Goal: Transaction & Acquisition: Obtain resource

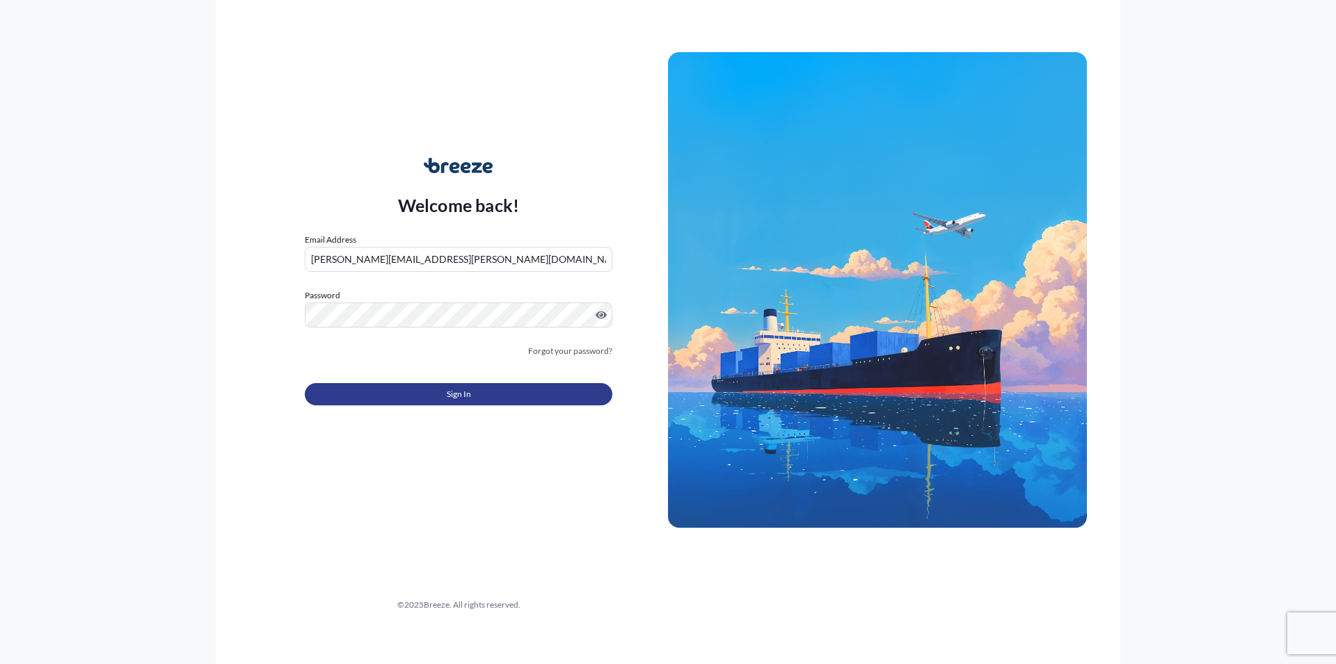
click at [477, 393] on button "Sign In" at bounding box center [458, 394] width 307 height 22
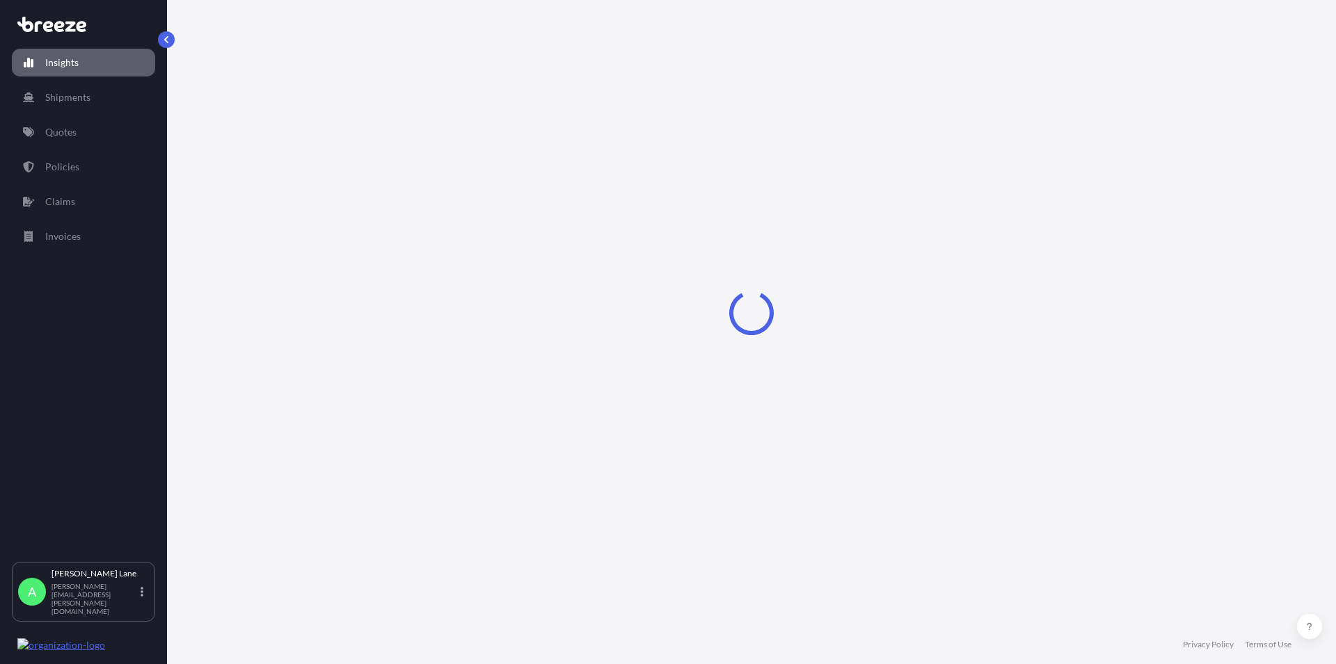
select select "2025"
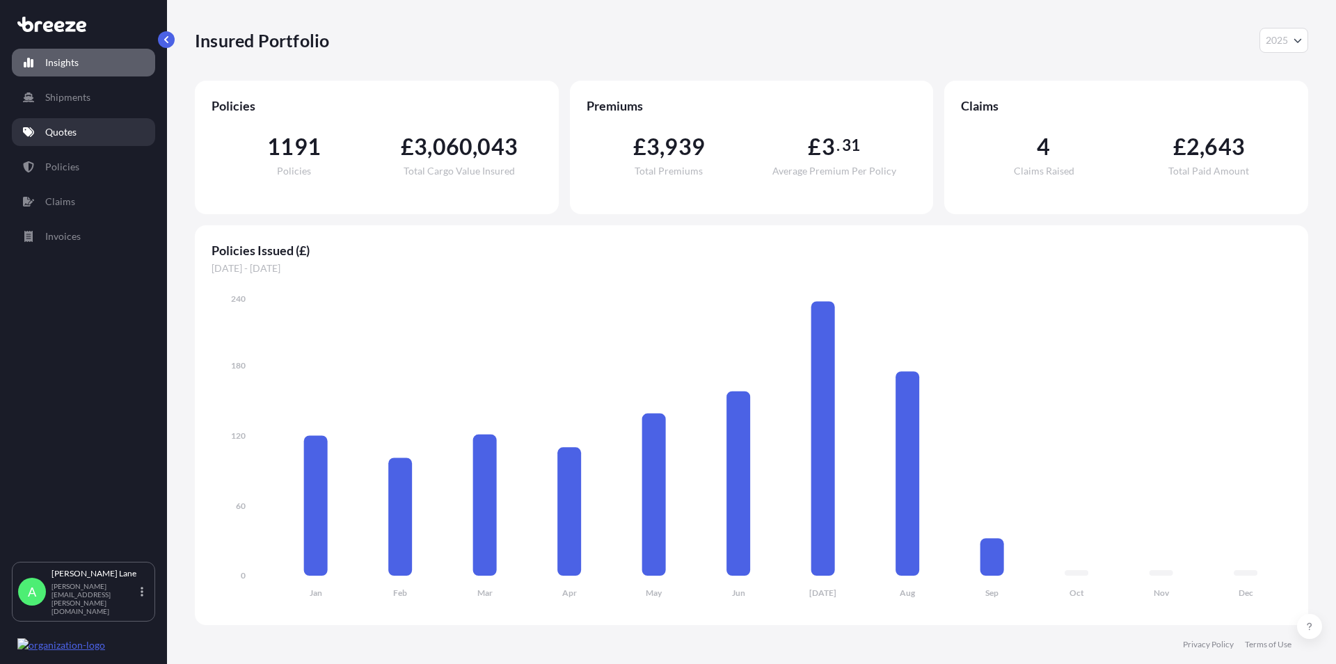
click at [56, 131] on p "Quotes" at bounding box center [60, 132] width 31 height 14
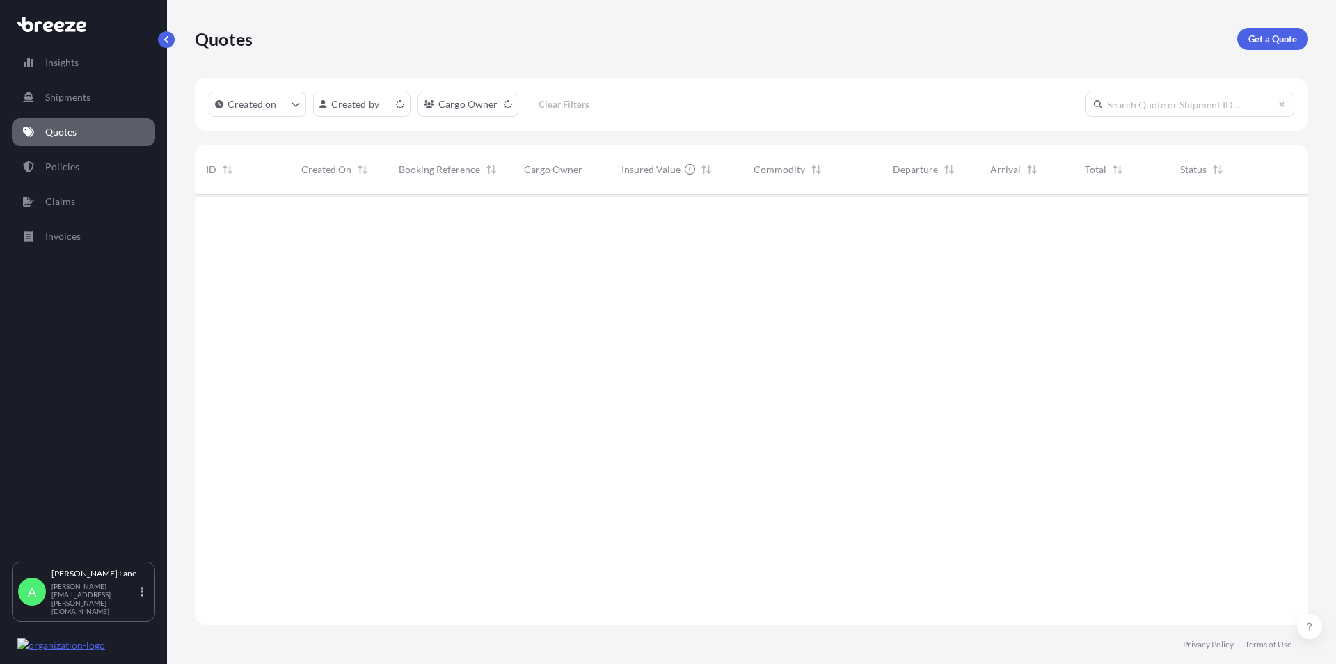
scroll to position [426, 1101]
click at [1267, 32] on p "Get a Quote" at bounding box center [1272, 39] width 49 height 14
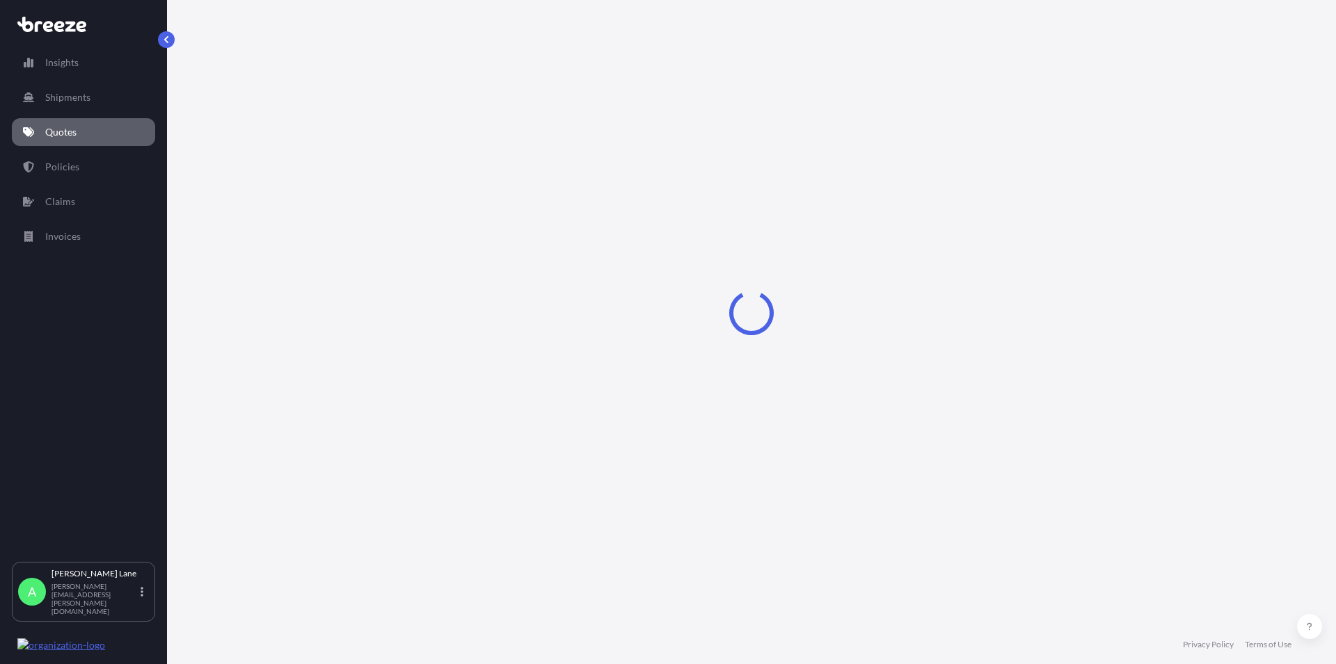
select select "Road"
select select "1"
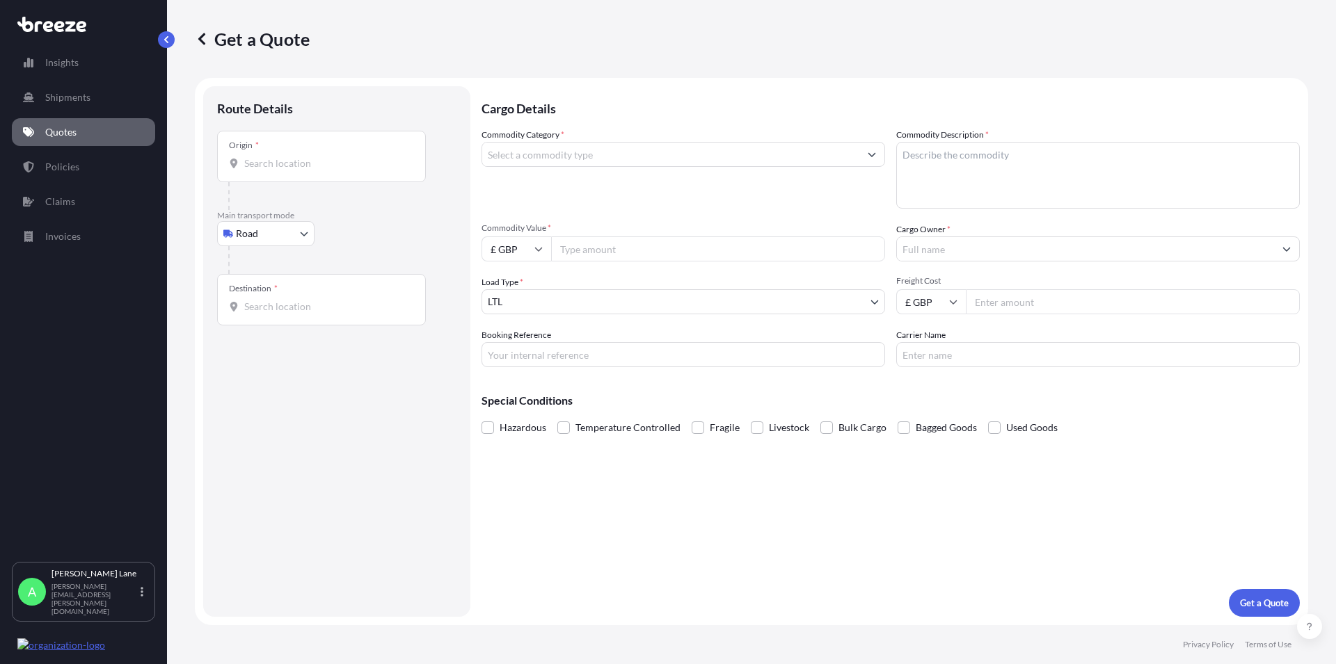
click at [300, 170] on div "Origin *" at bounding box center [321, 156] width 209 height 51
click at [300, 170] on input "Origin *" at bounding box center [326, 164] width 164 height 14
click at [262, 171] on div "Origin *" at bounding box center [321, 156] width 209 height 51
click at [262, 170] on input "Origin * Please select an origin" at bounding box center [326, 164] width 164 height 14
click at [246, 162] on input "Origin * Please select an origin" at bounding box center [326, 164] width 164 height 14
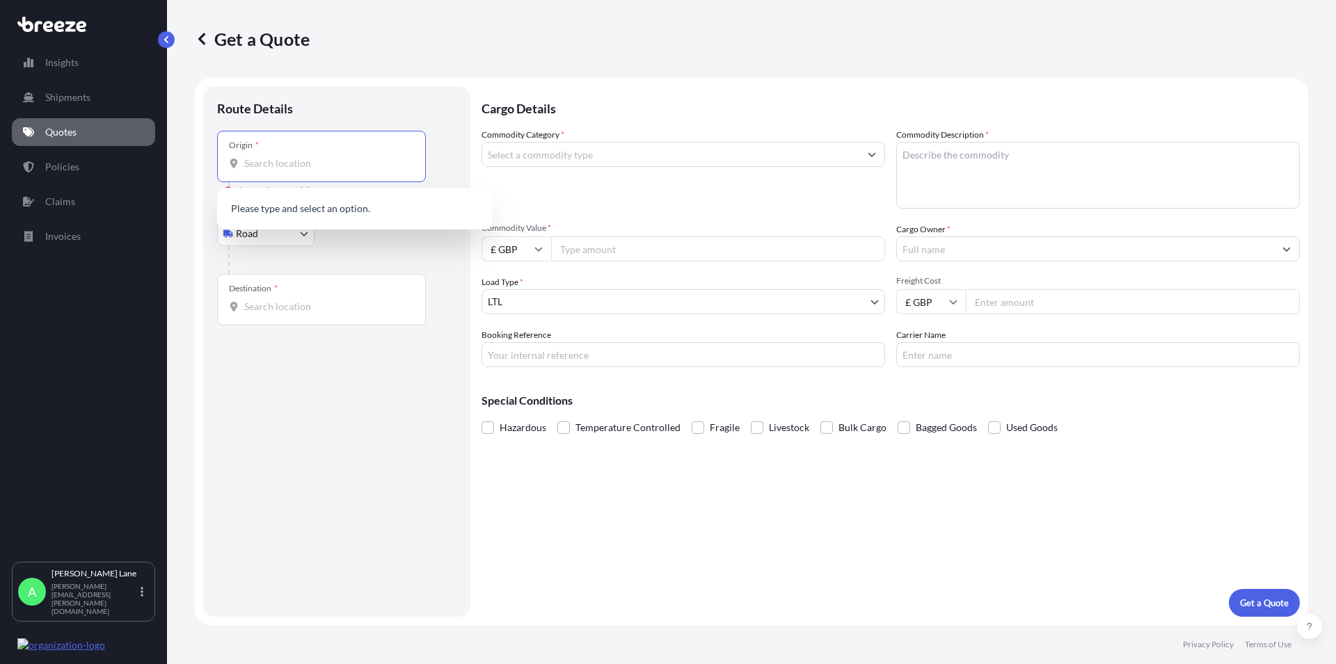
paste input "W1U 1FD"
click at [321, 216] on span "[GEOGRAPHIC_DATA] W1U 1FD , [GEOGRAPHIC_DATA]" at bounding box center [372, 213] width 217 height 28
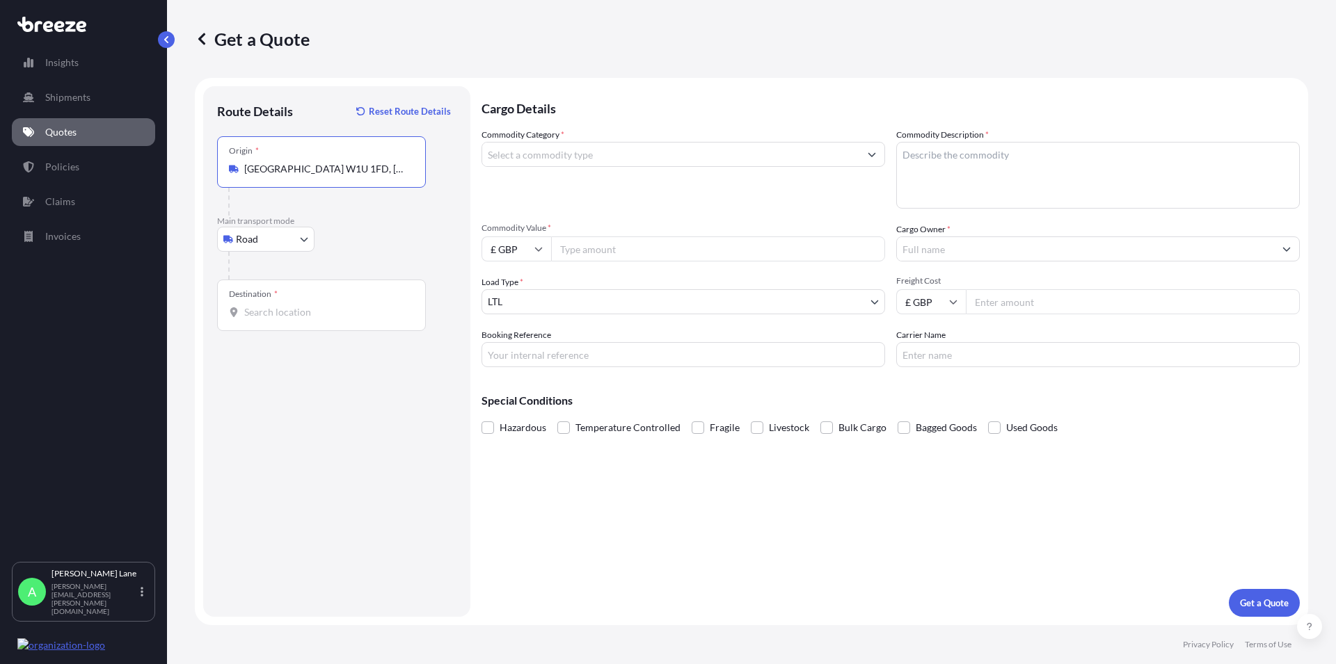
type input "[GEOGRAPHIC_DATA] W1U 1FD, [GEOGRAPHIC_DATA]"
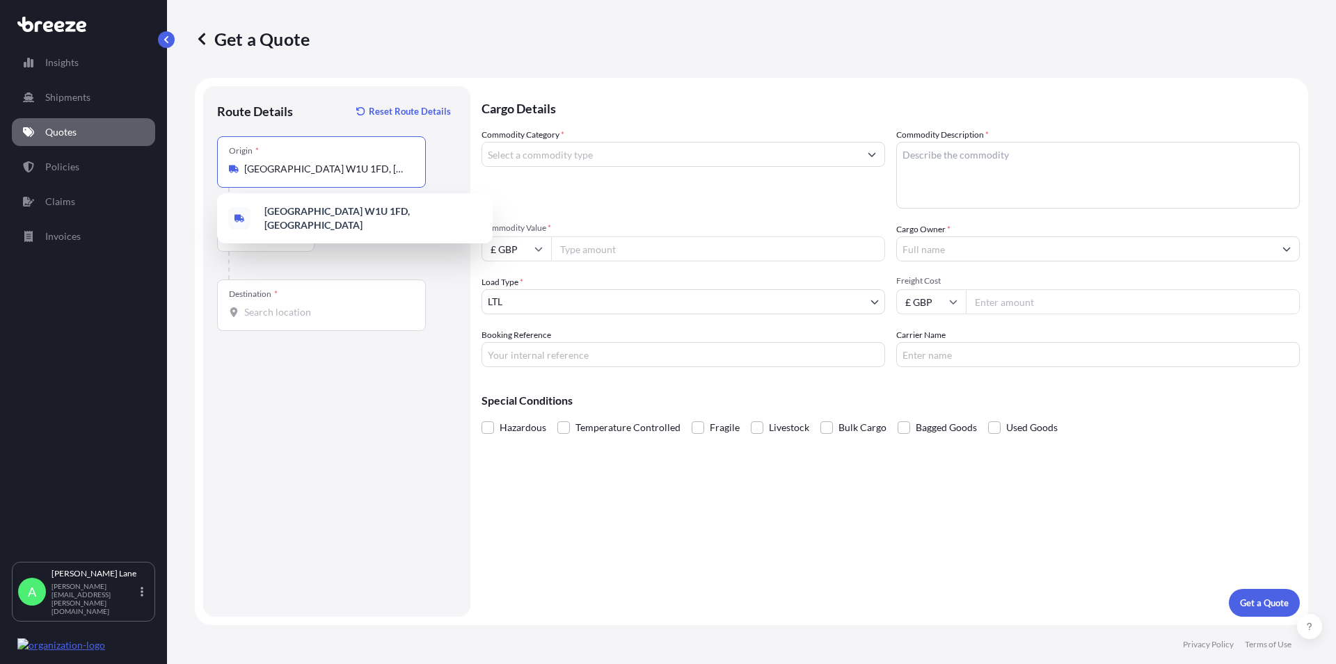
click at [259, 311] on input "Destination *" at bounding box center [326, 312] width 164 height 14
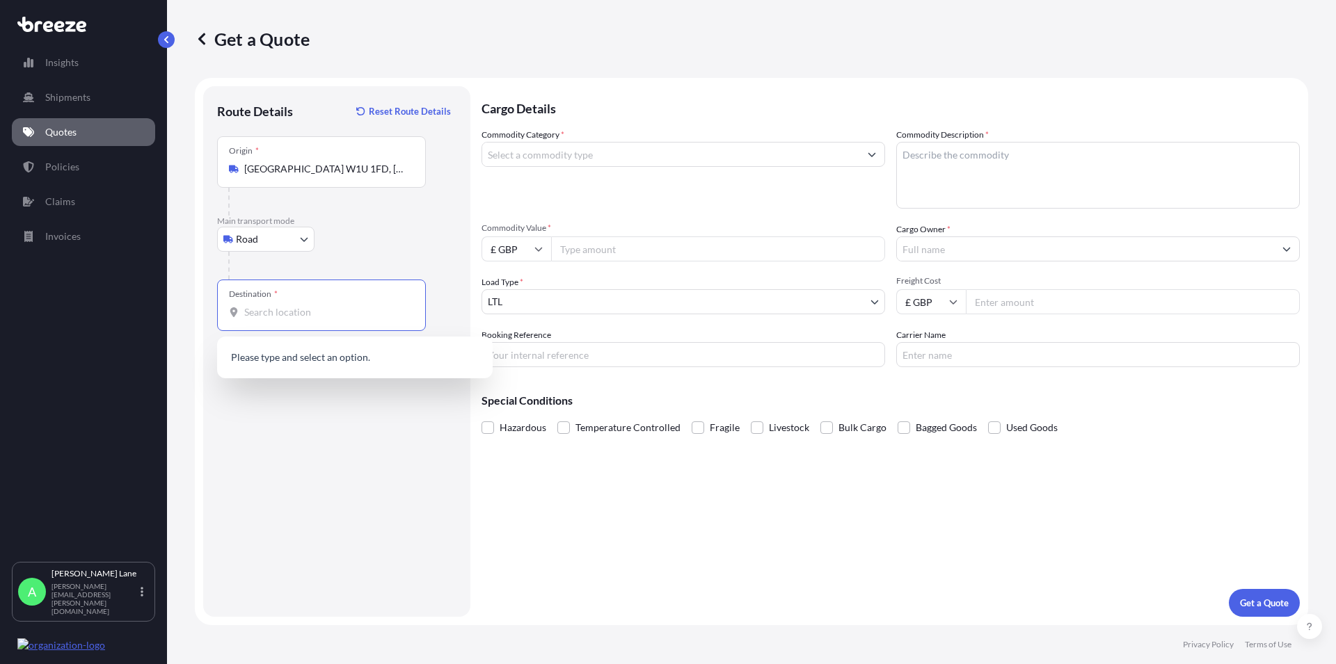
paste input "SS7 2SE"
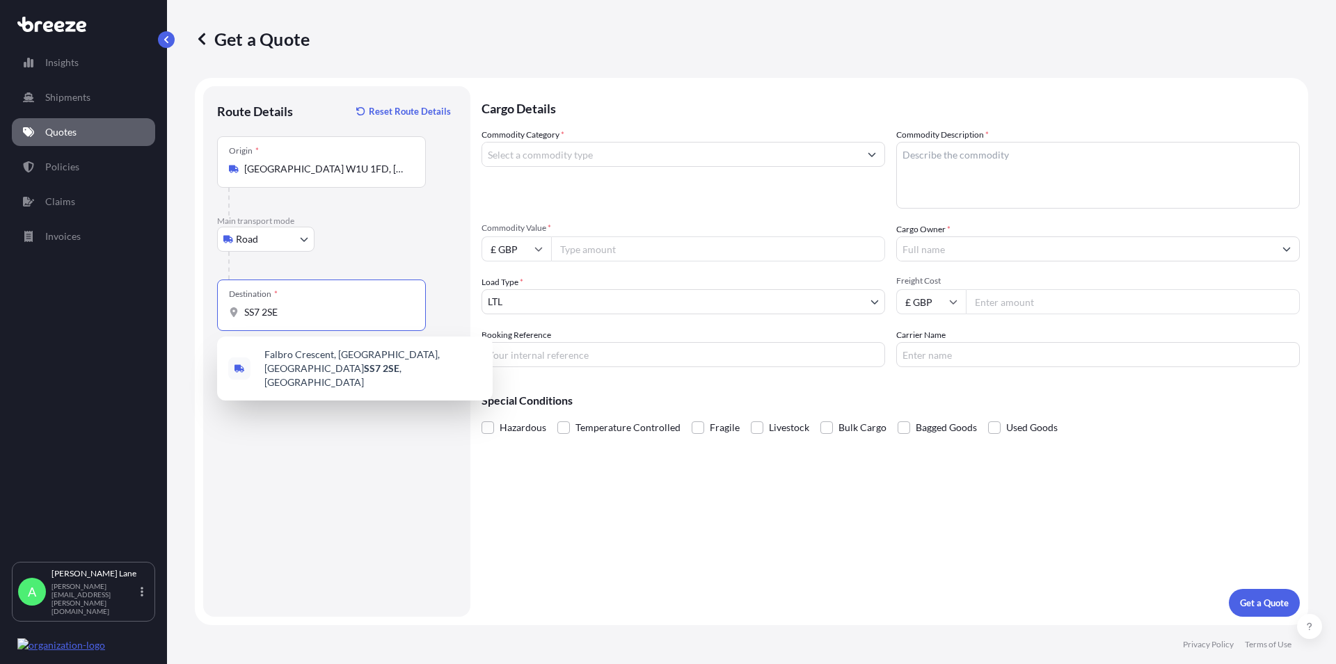
type input "SS7 2SE"
click at [543, 155] on input "Commodity Category *" at bounding box center [670, 154] width 377 height 25
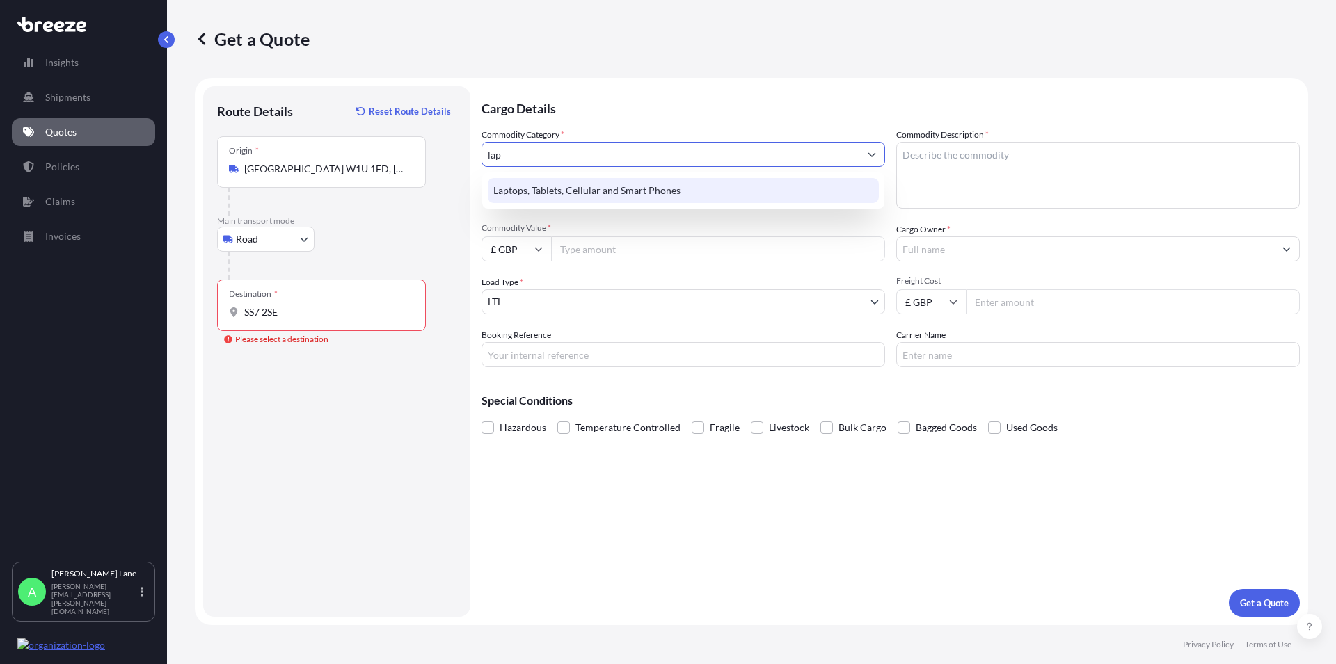
click at [575, 191] on div "Laptops, Tablets, Cellular and Smart Phones" at bounding box center [683, 190] width 391 height 25
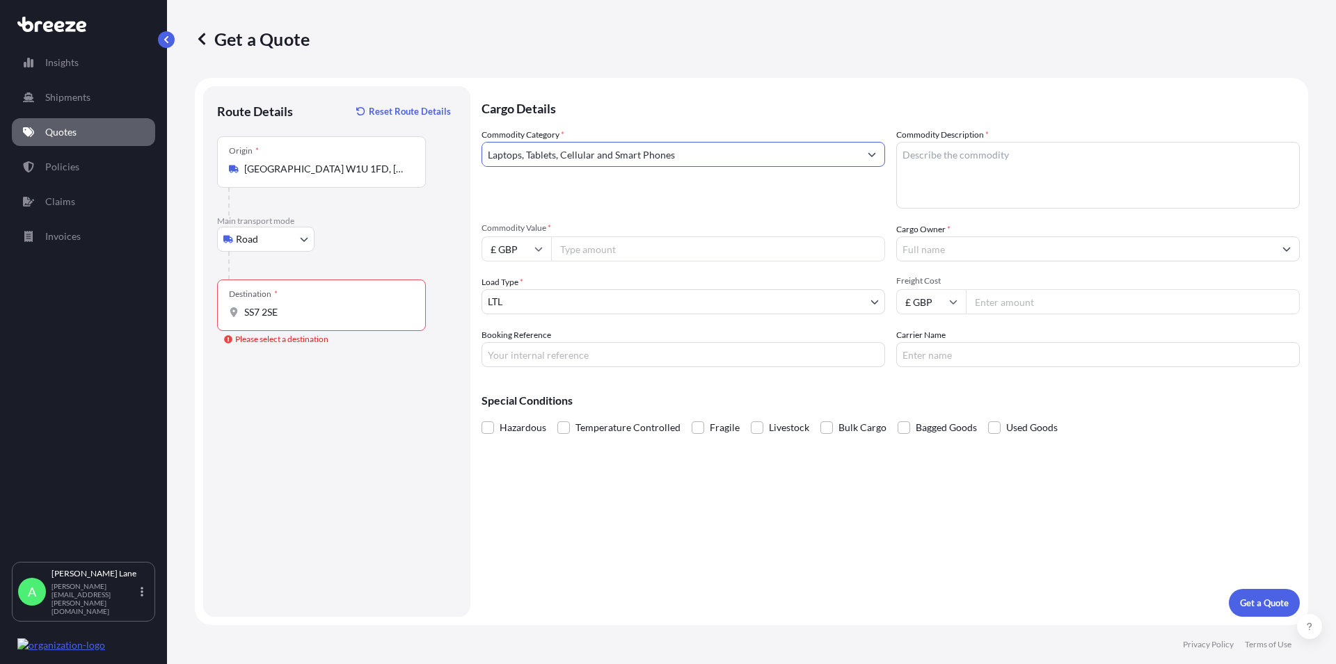
type input "Laptops, Tablets, Cellular and Smart Phones"
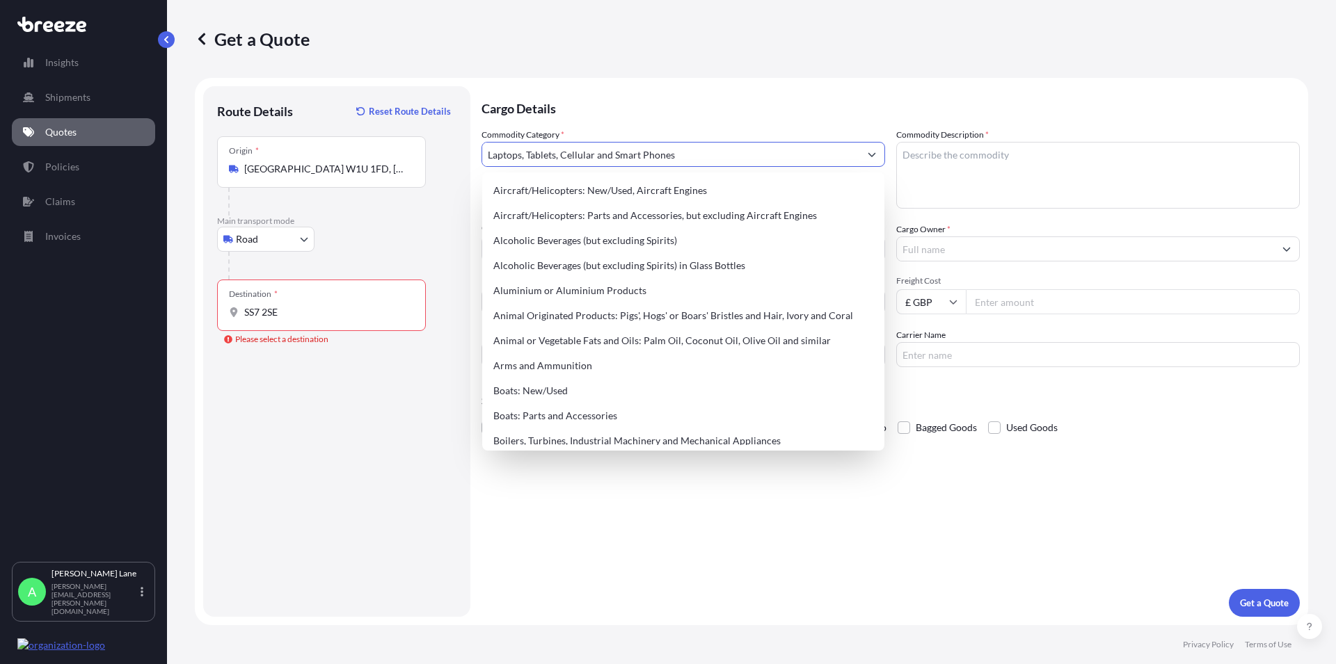
click at [956, 173] on textarea "Commodity Description *" at bounding box center [1097, 175] width 403 height 67
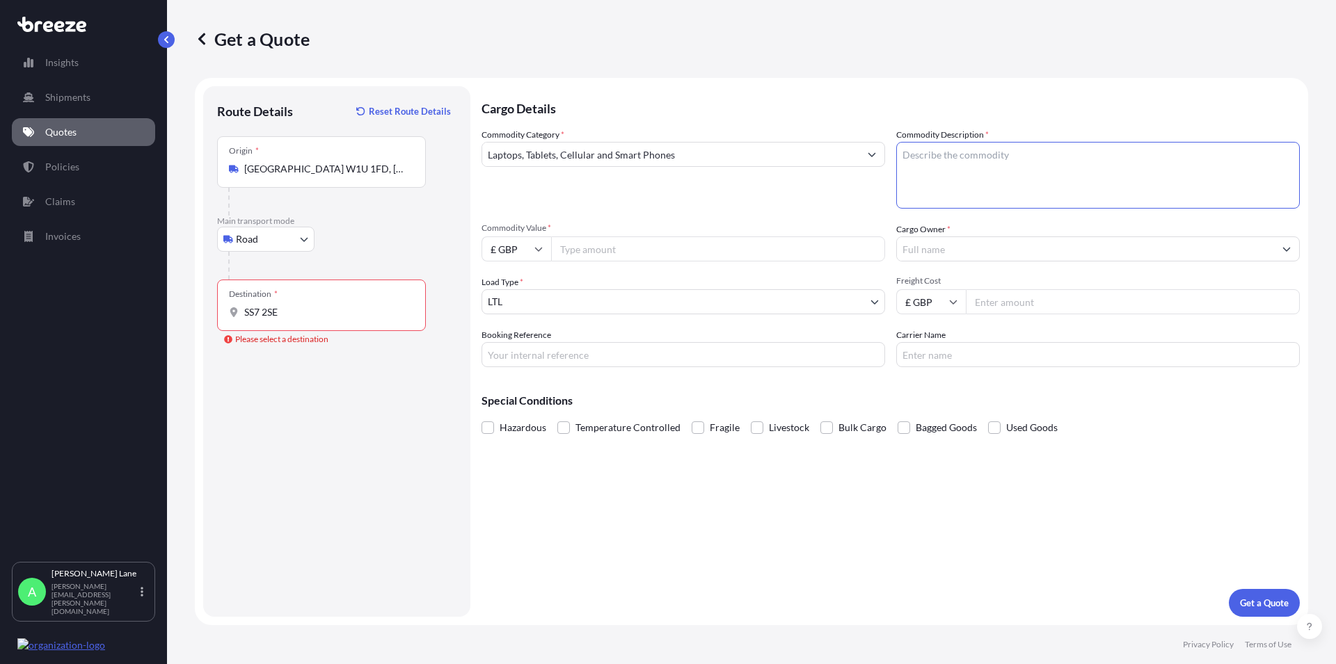
paste textarea "IPHONE 14"
type textarea "IPHONE 14"
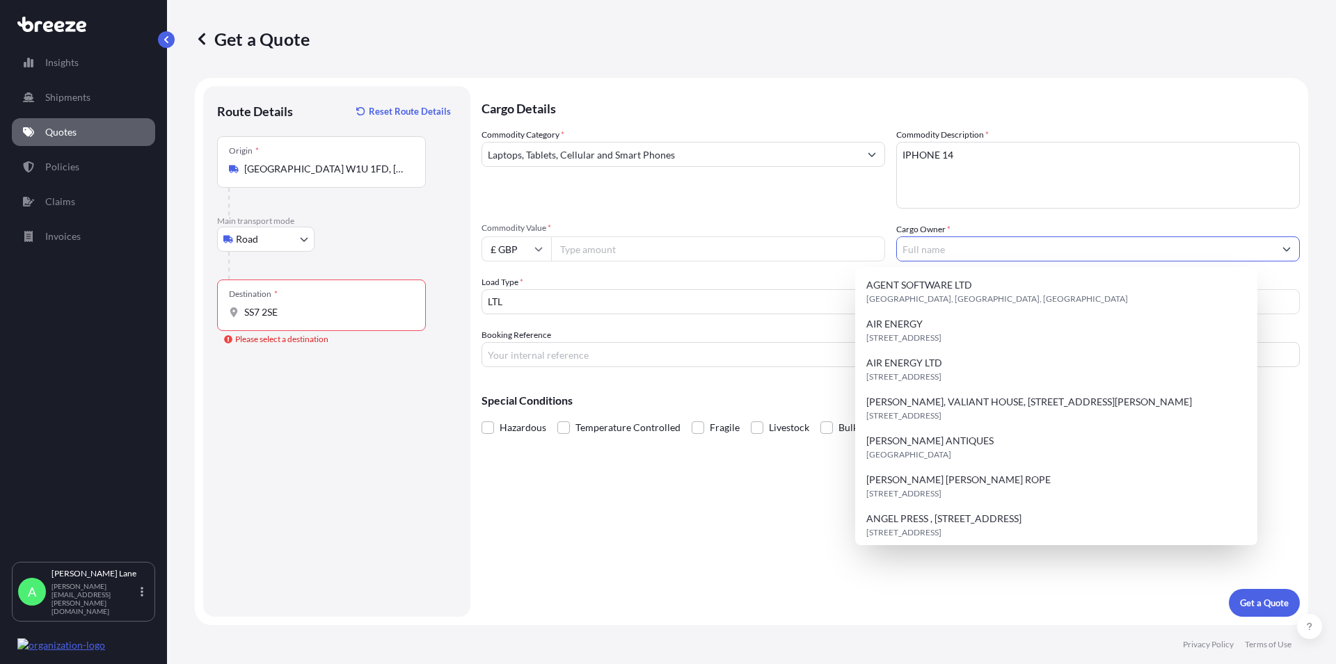
click at [918, 253] on input "Cargo Owner *" at bounding box center [1085, 249] width 377 height 25
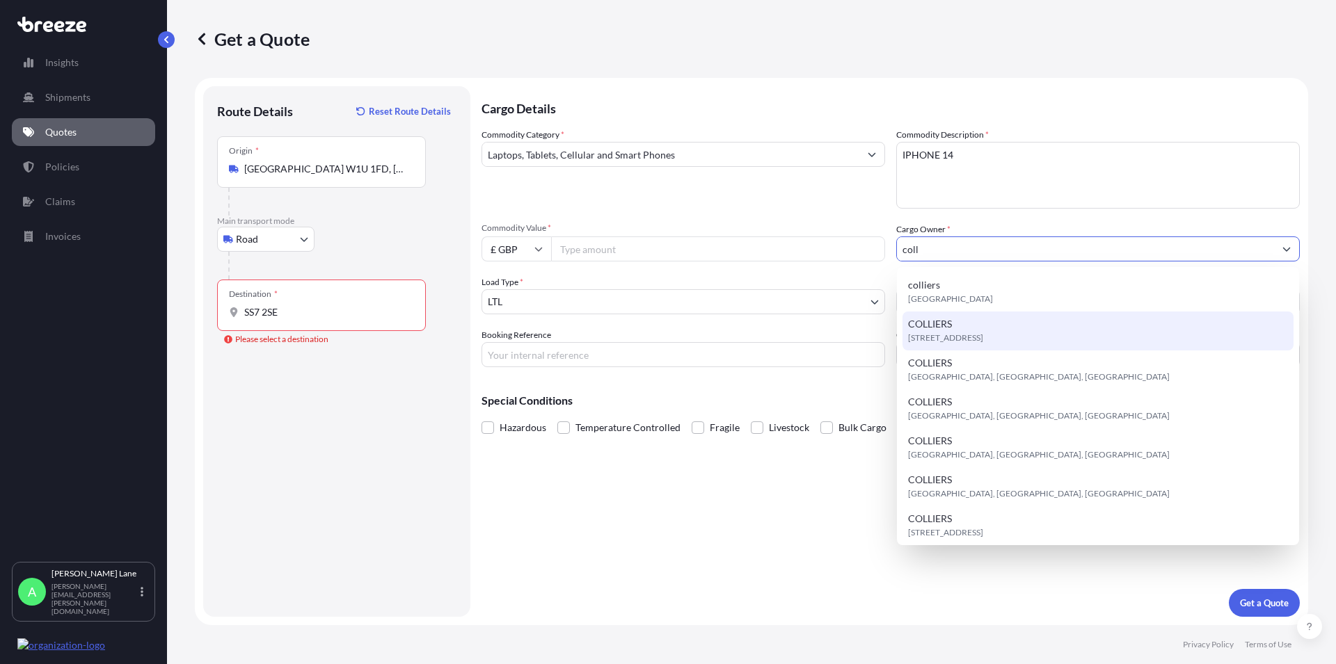
click at [957, 335] on span "[STREET_ADDRESS]" at bounding box center [945, 338] width 75 height 14
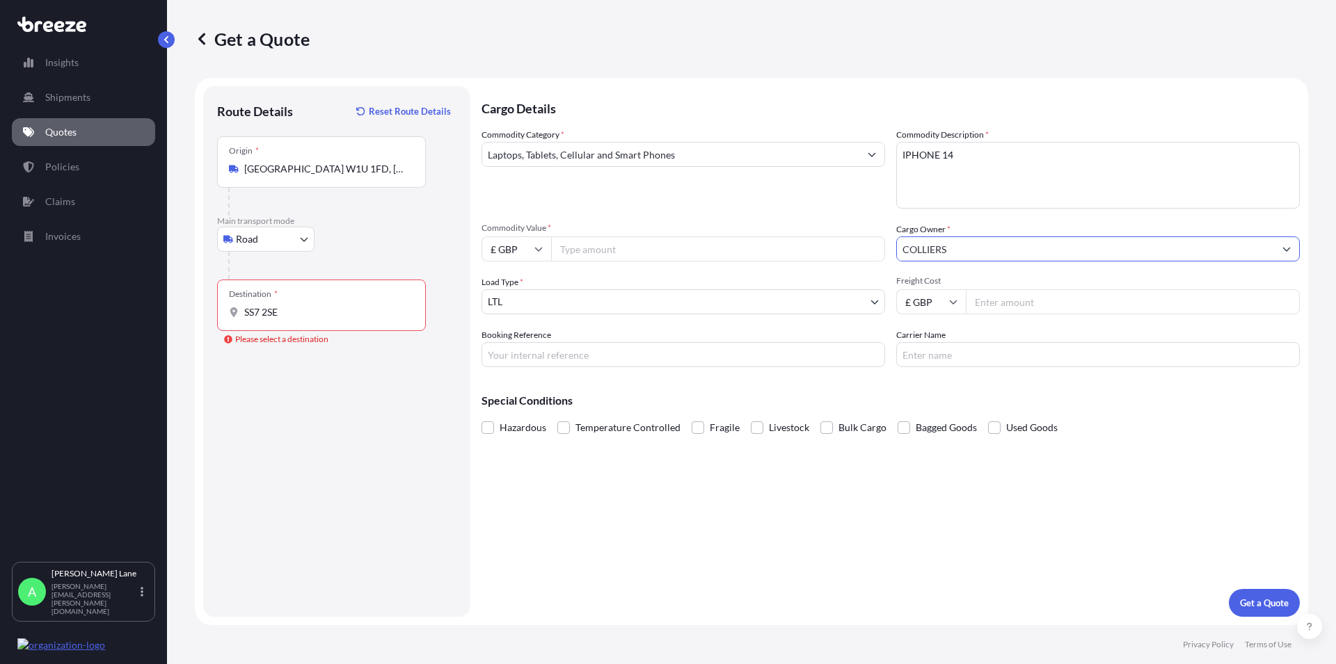
type input "COLLIERS"
click at [593, 243] on input "Commodity Value *" at bounding box center [718, 249] width 334 height 25
type input "500"
click at [351, 311] on input "SS7 2SE" at bounding box center [326, 312] width 164 height 14
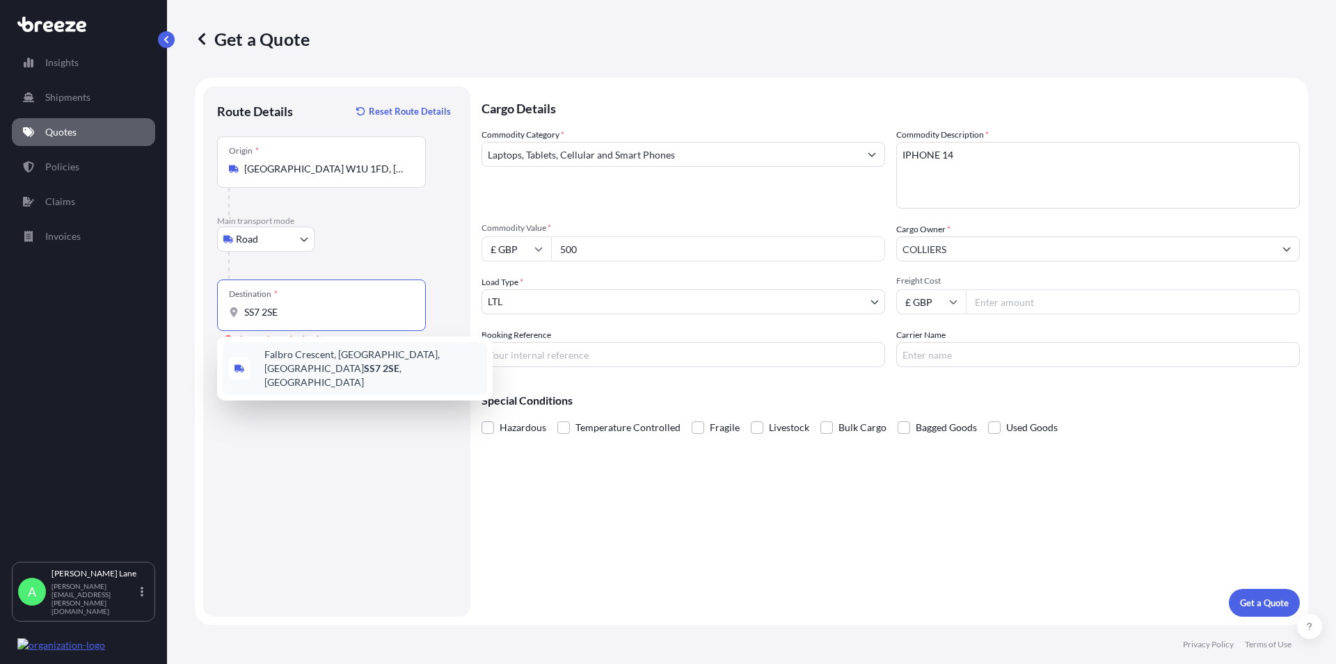
click at [337, 364] on span "[STREET_ADDRESS]" at bounding box center [372, 369] width 217 height 42
type input "[STREET_ADDRESS]"
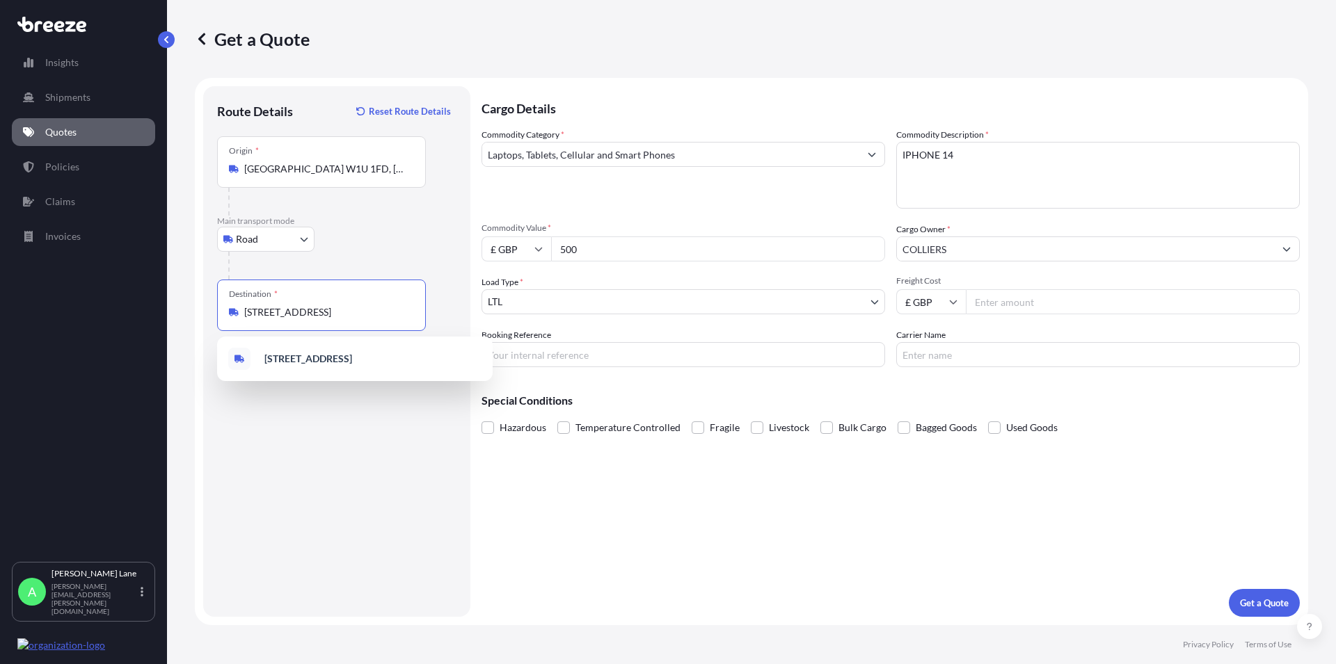
click at [994, 301] on input "Freight Cost" at bounding box center [1132, 301] width 334 height 25
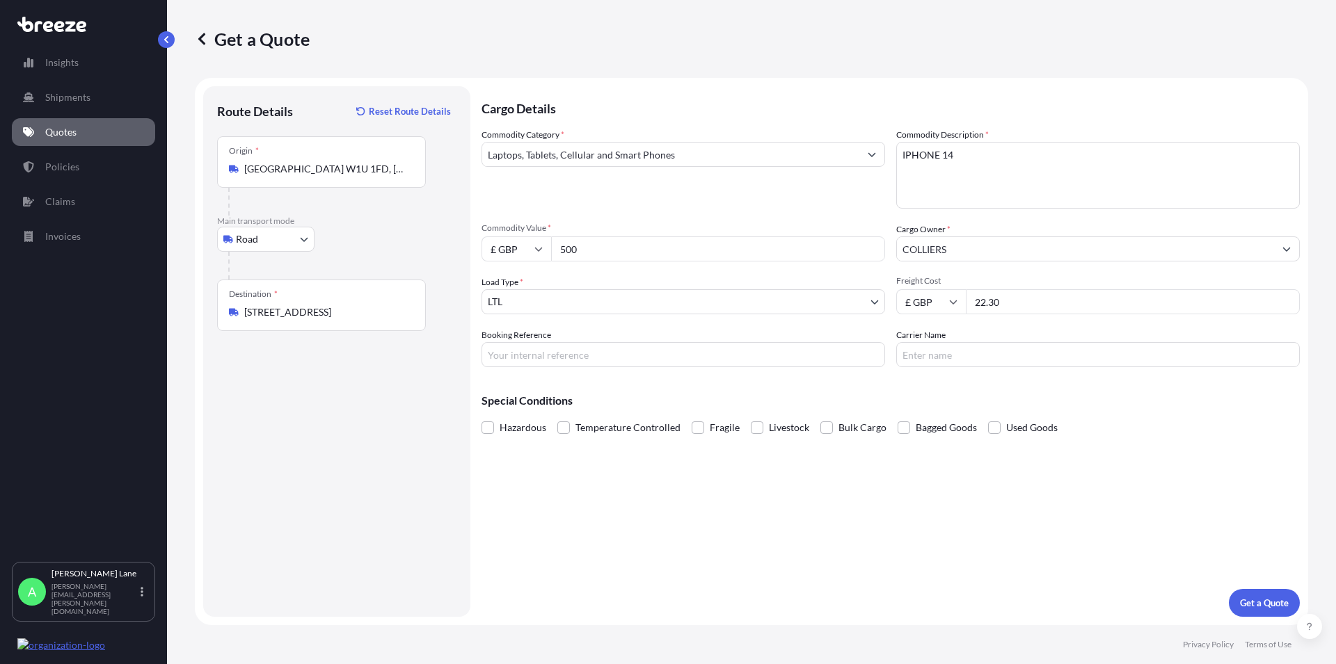
type input "22.30"
click at [973, 356] on input "Carrier Name" at bounding box center [1097, 354] width 403 height 25
type input "FEDEX"
click at [496, 356] on input "Booking Reference" at bounding box center [682, 354] width 403 height 25
paste input "1895086"
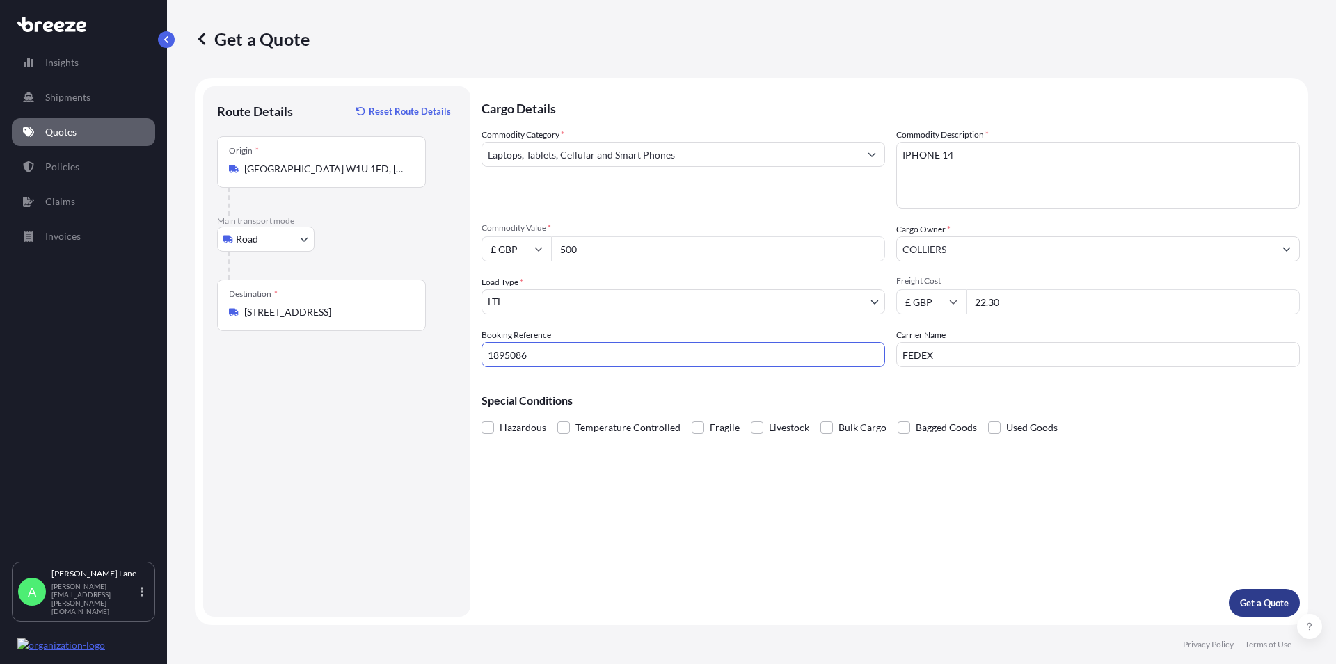
type input "1895086"
click at [1281, 600] on p "Get a Quote" at bounding box center [1264, 603] width 49 height 14
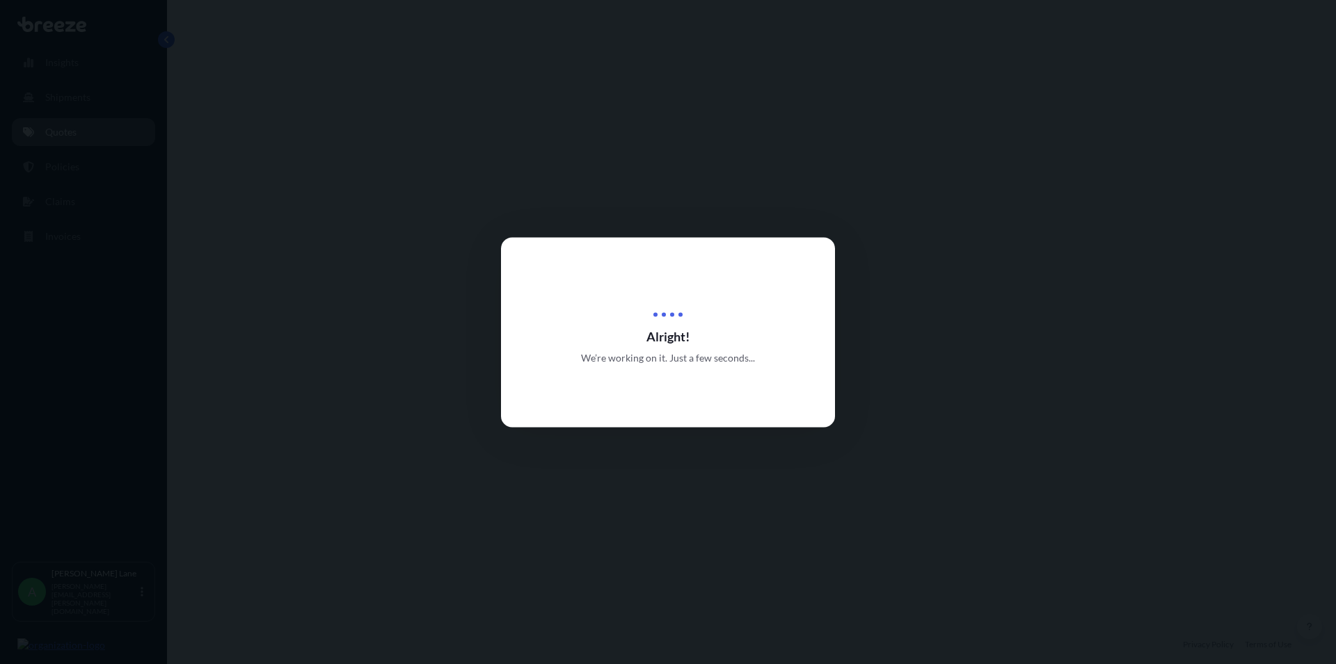
select select "Road"
select select "1"
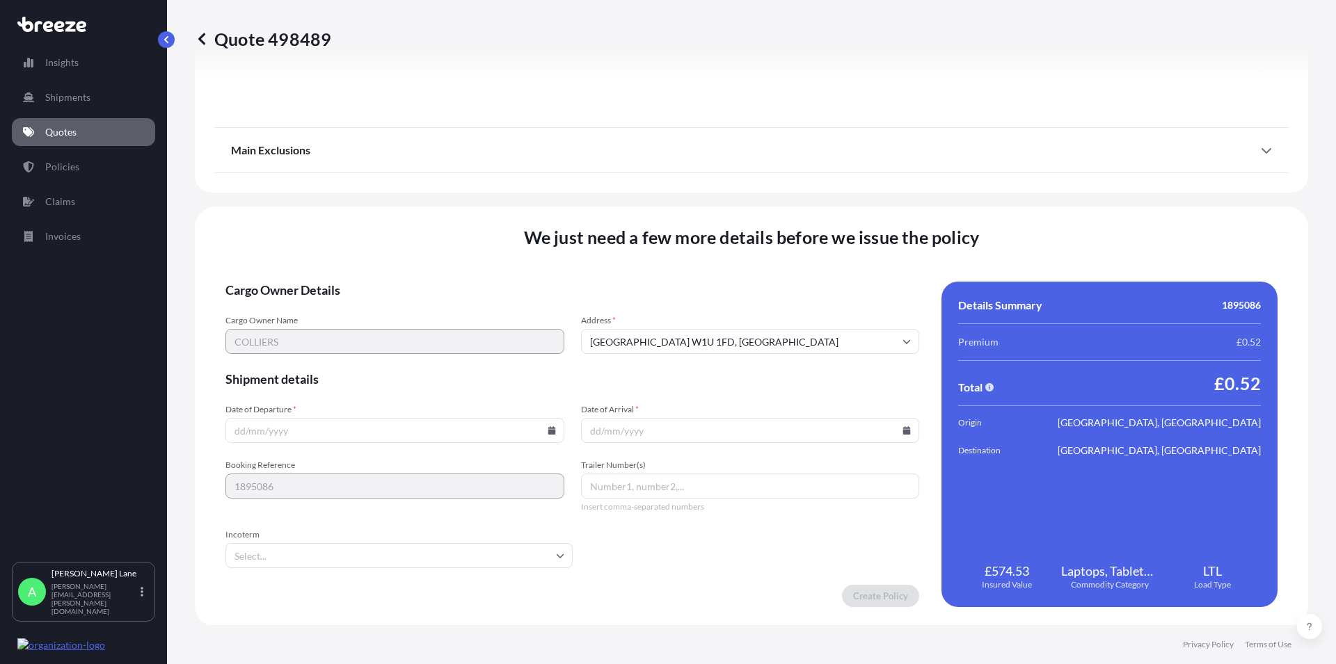
scroll to position [1544, 0]
click at [387, 437] on input "Date of Departure *" at bounding box center [394, 429] width 339 height 25
click at [548, 428] on icon at bounding box center [551, 429] width 8 height 8
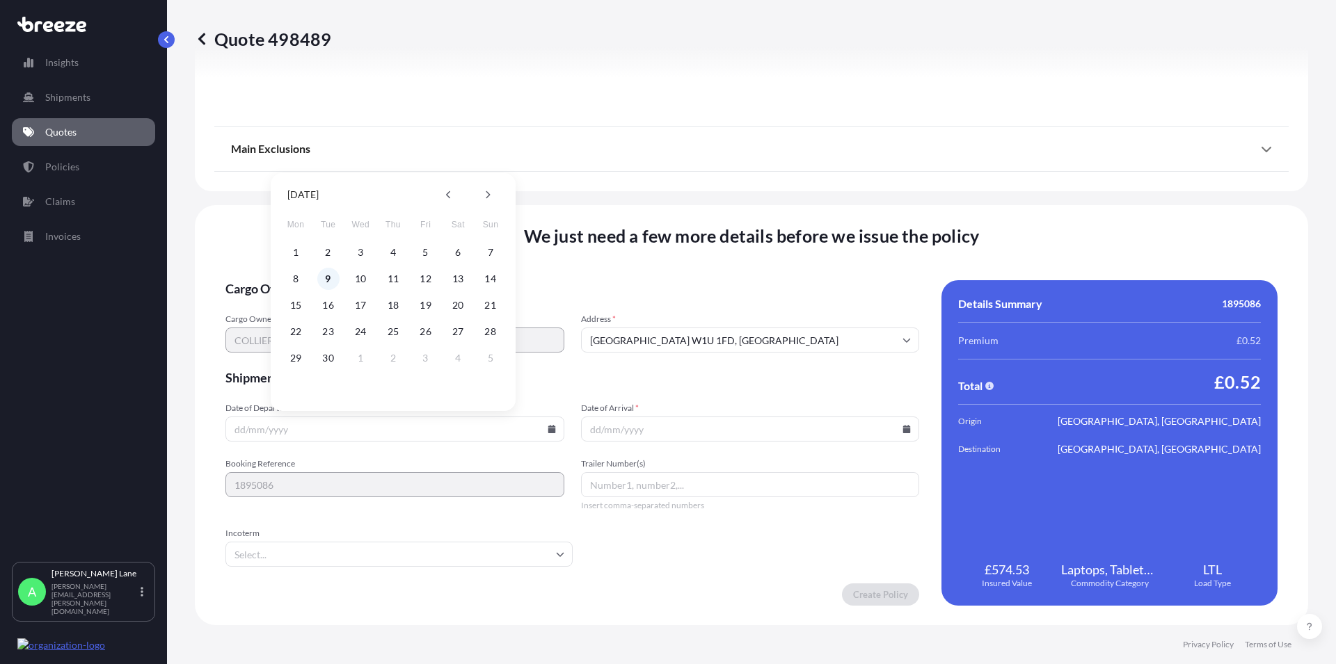
click at [325, 277] on button "9" at bounding box center [328, 279] width 22 height 22
type input "[DATE]"
click at [903, 427] on icon at bounding box center [907, 429] width 8 height 8
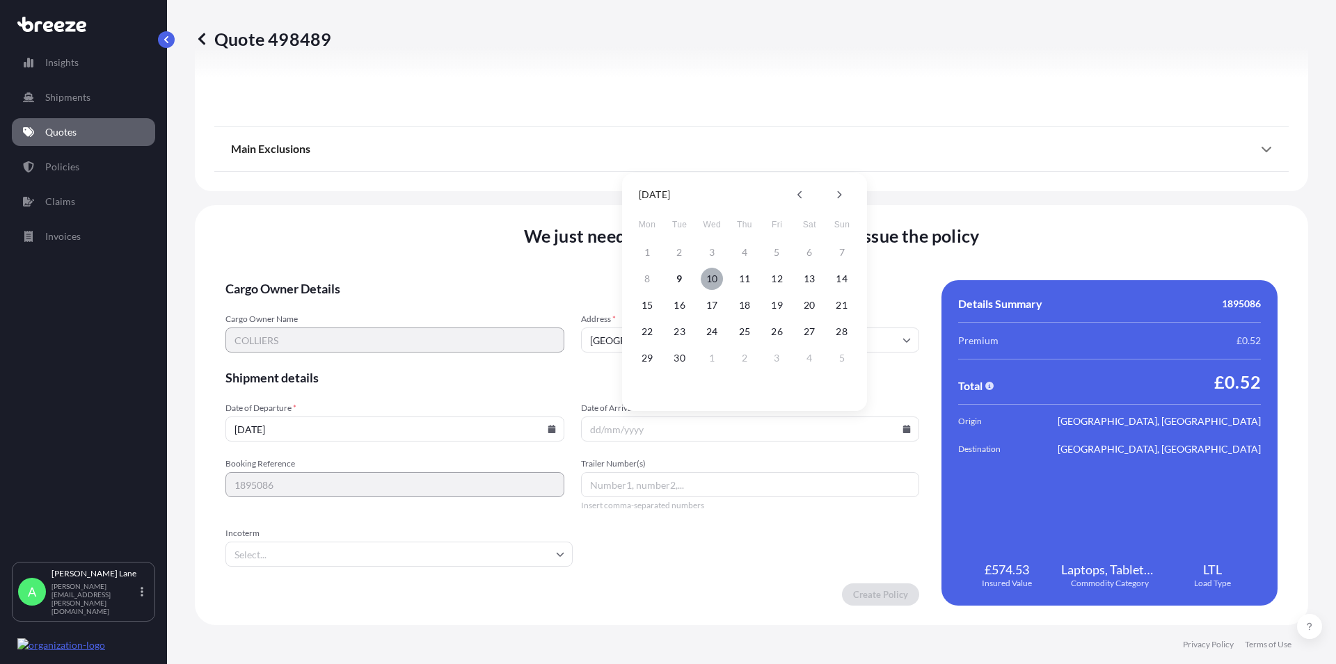
click at [715, 277] on button "10" at bounding box center [711, 279] width 22 height 22
type input "[DATE]"
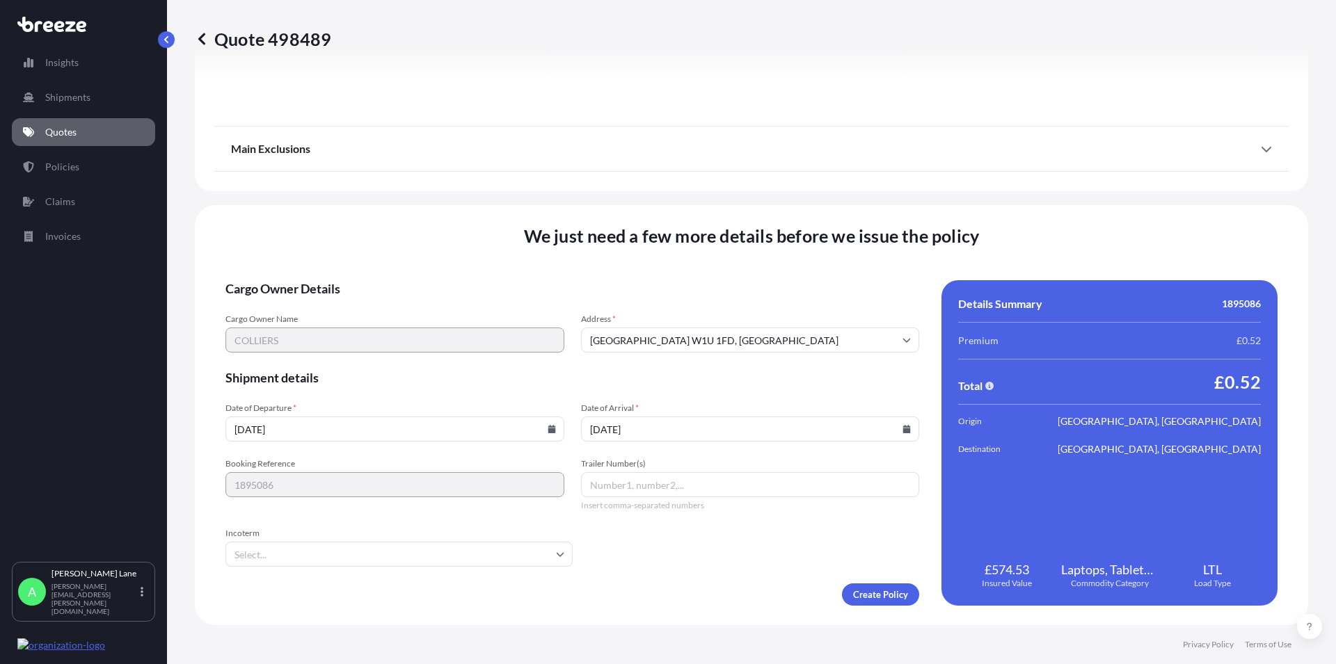
click at [622, 490] on input "Trailer Number(s)" at bounding box center [750, 484] width 339 height 25
paste input "393003259539"
type input "393003259539"
click at [233, 545] on input "Incoterm" at bounding box center [398, 554] width 347 height 25
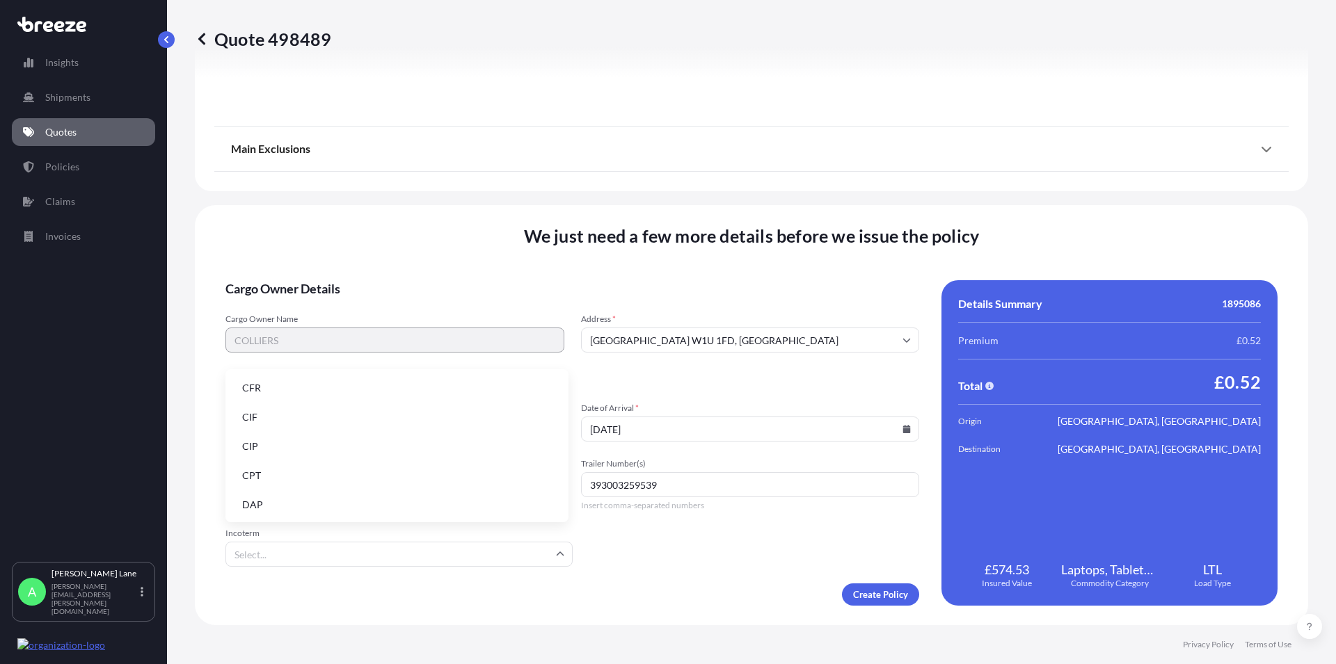
click at [248, 495] on li "DAP" at bounding box center [397, 505] width 332 height 26
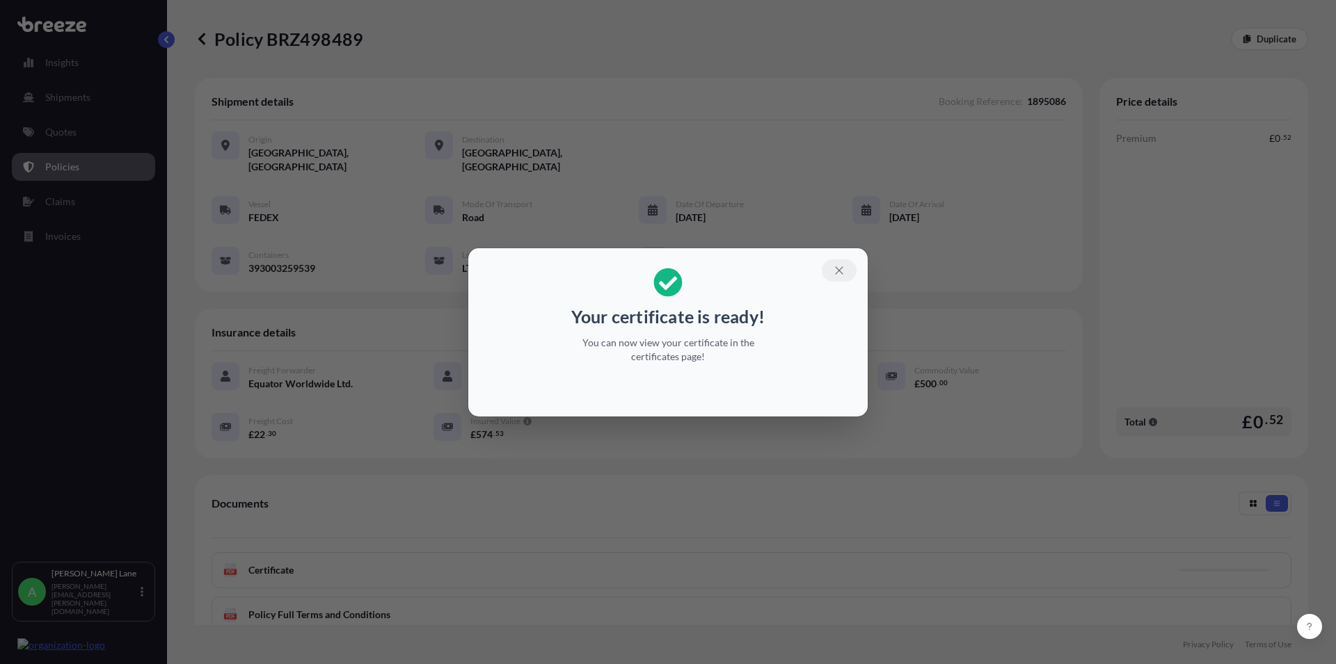
click at [834, 269] on icon "button" at bounding box center [839, 270] width 13 height 13
